Goal: Information Seeking & Learning: Check status

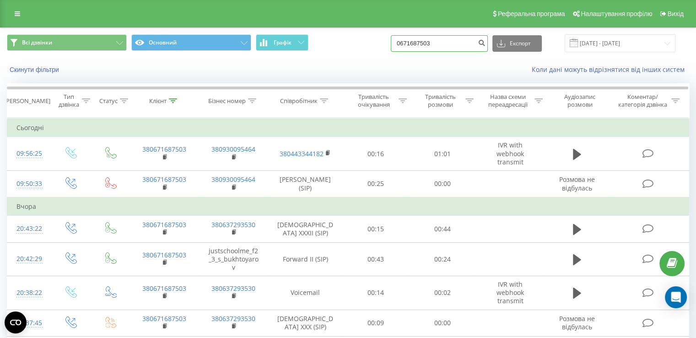
click at [444, 51] on input "0671687503" at bounding box center [439, 43] width 97 height 16
click at [447, 46] on input "0671687503" at bounding box center [439, 43] width 97 height 16
